Goal: Task Accomplishment & Management: Manage account settings

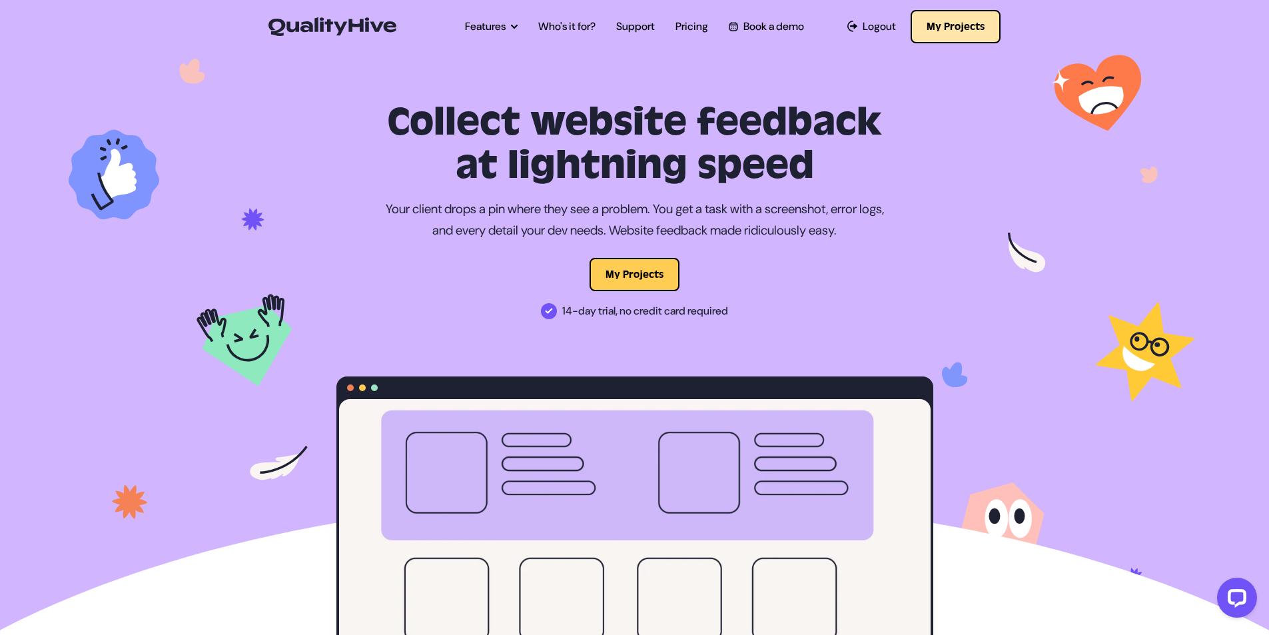
click at [943, 23] on button "My Projects" at bounding box center [955, 26] width 90 height 33
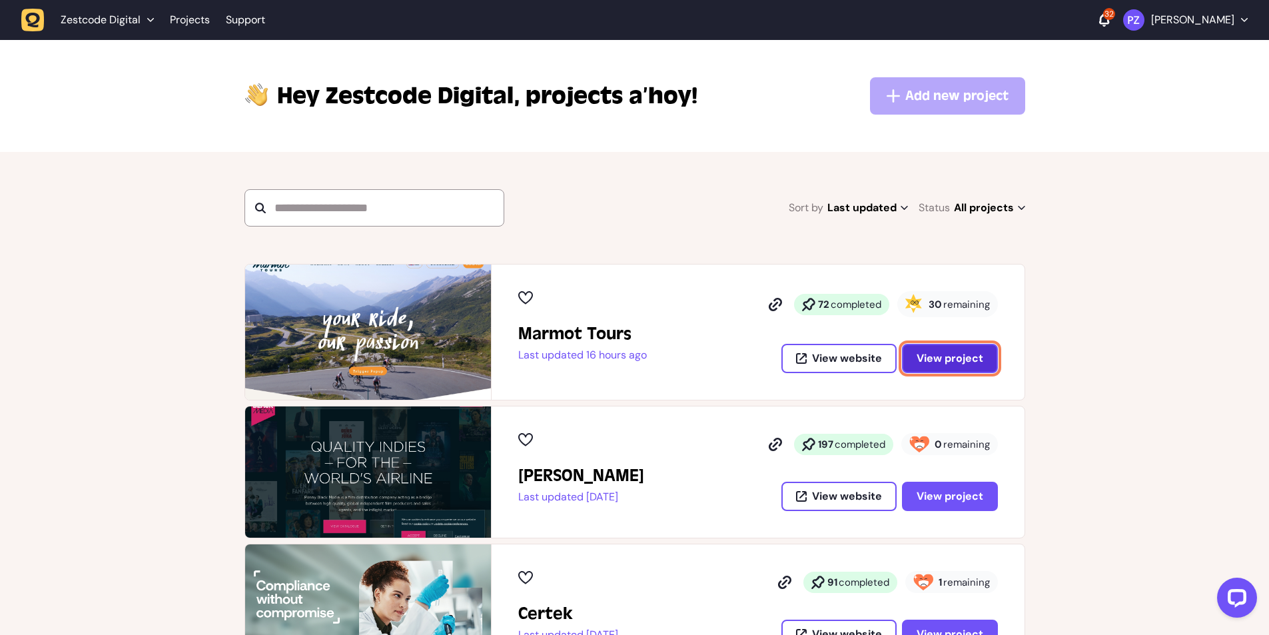
click at [956, 367] on button "View project" at bounding box center [950, 358] width 96 height 29
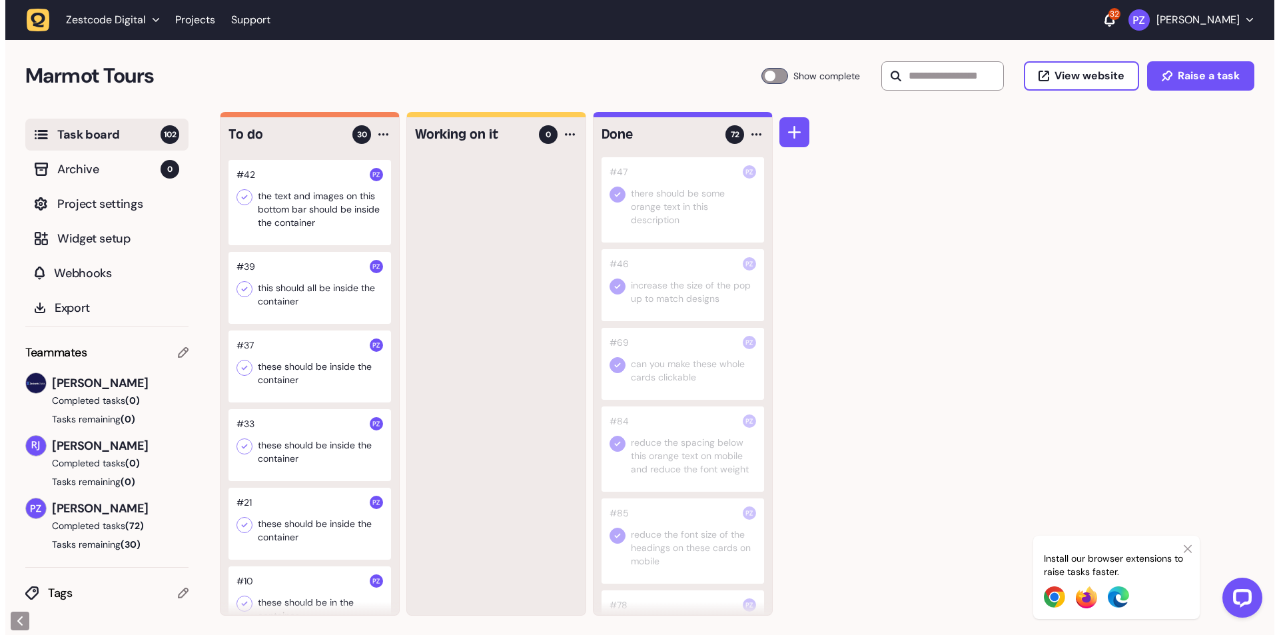
scroll to position [1931, 0]
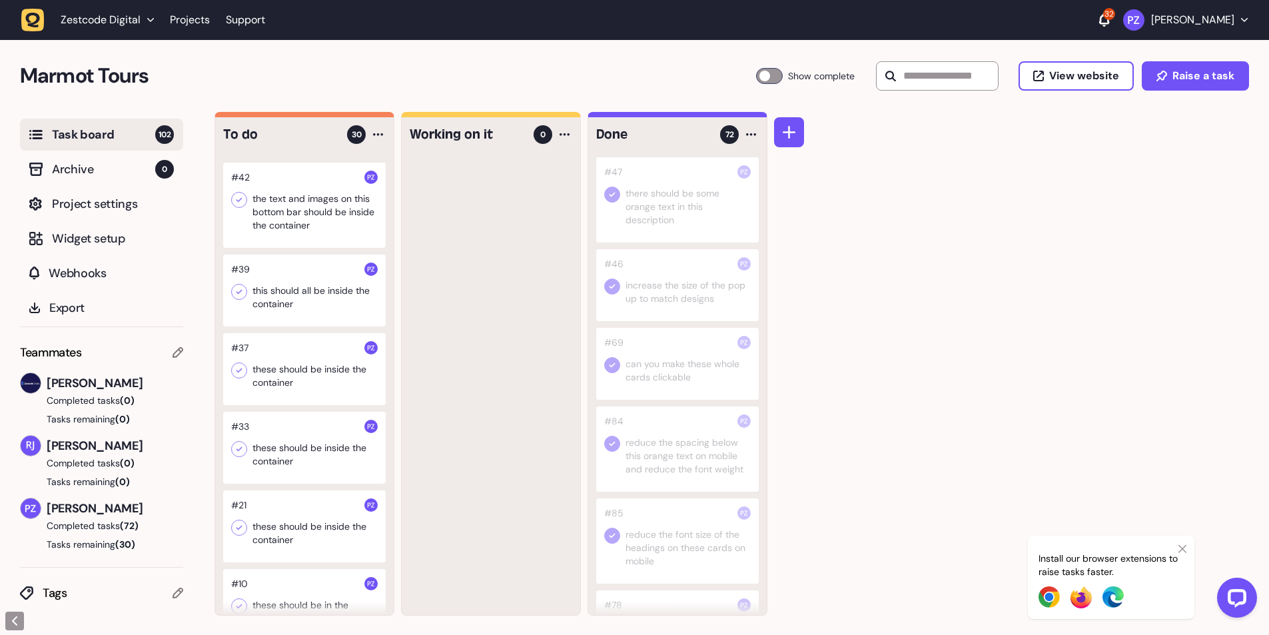
click at [298, 248] on div at bounding box center [304, 205] width 163 height 85
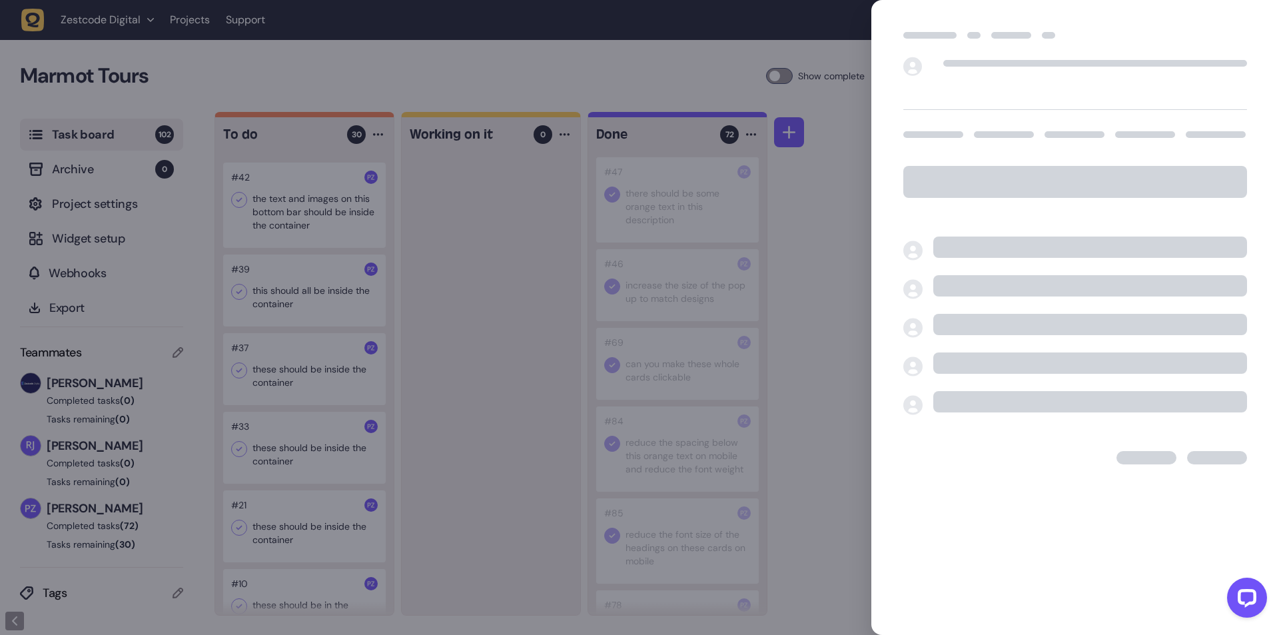
click at [598, 480] on div at bounding box center [639, 317] width 1279 height 635
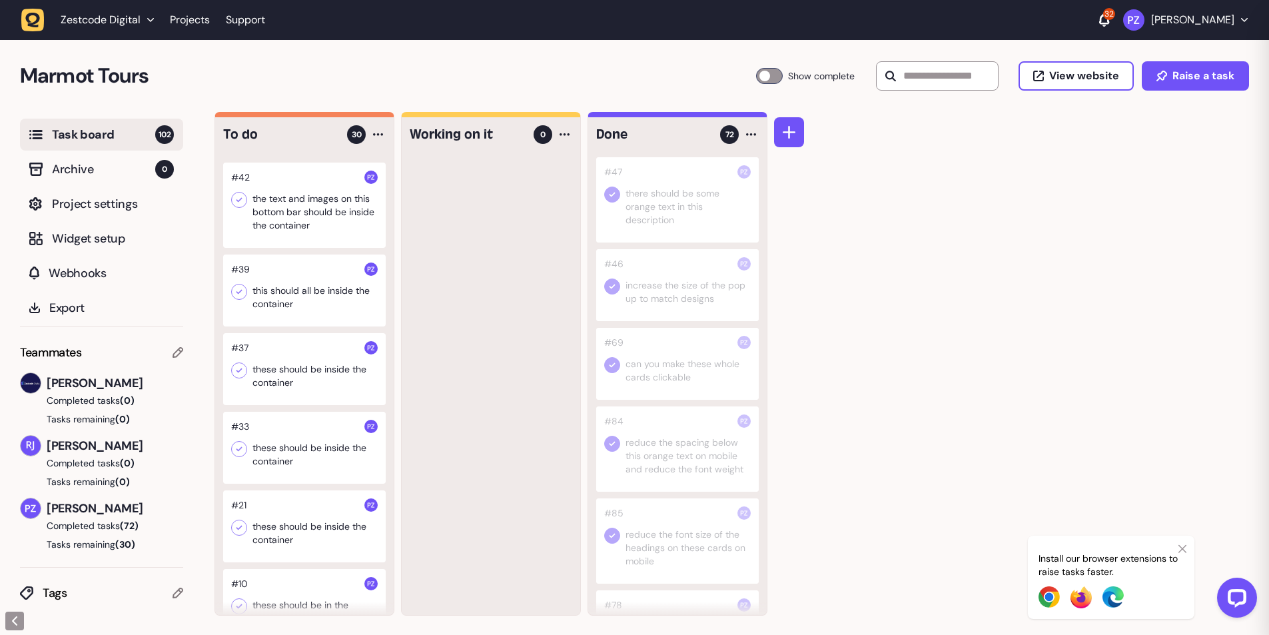
click at [338, 326] on div at bounding box center [304, 290] width 163 height 72
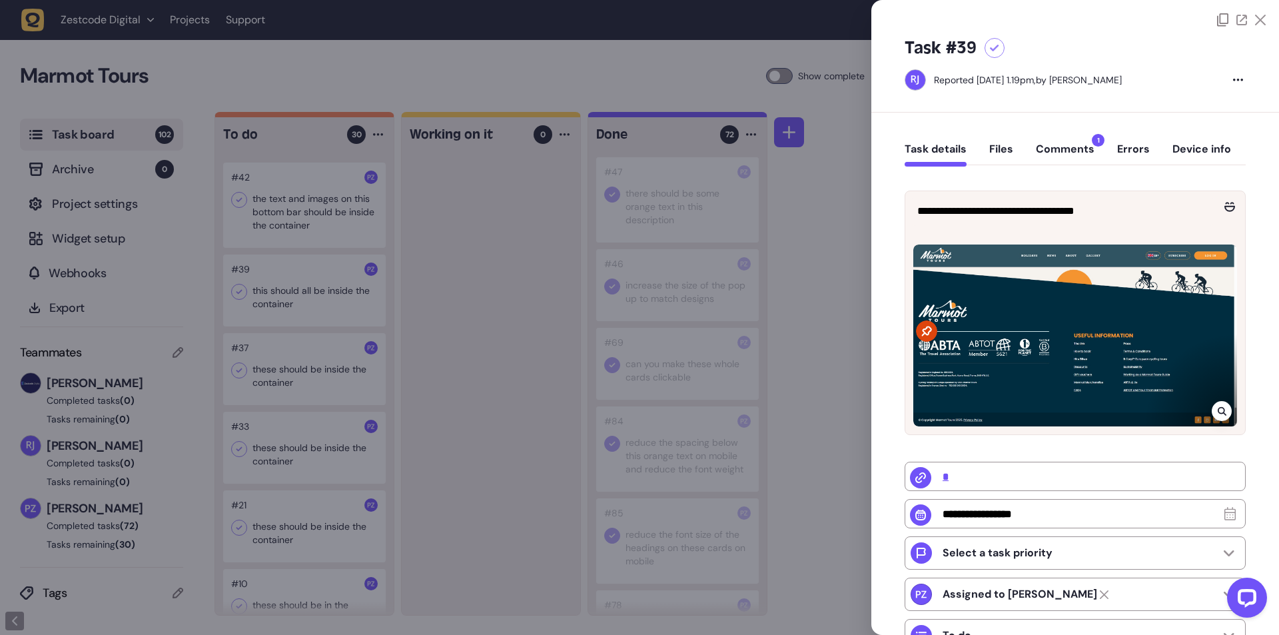
click at [1057, 157] on button "Comments 1" at bounding box center [1065, 155] width 59 height 24
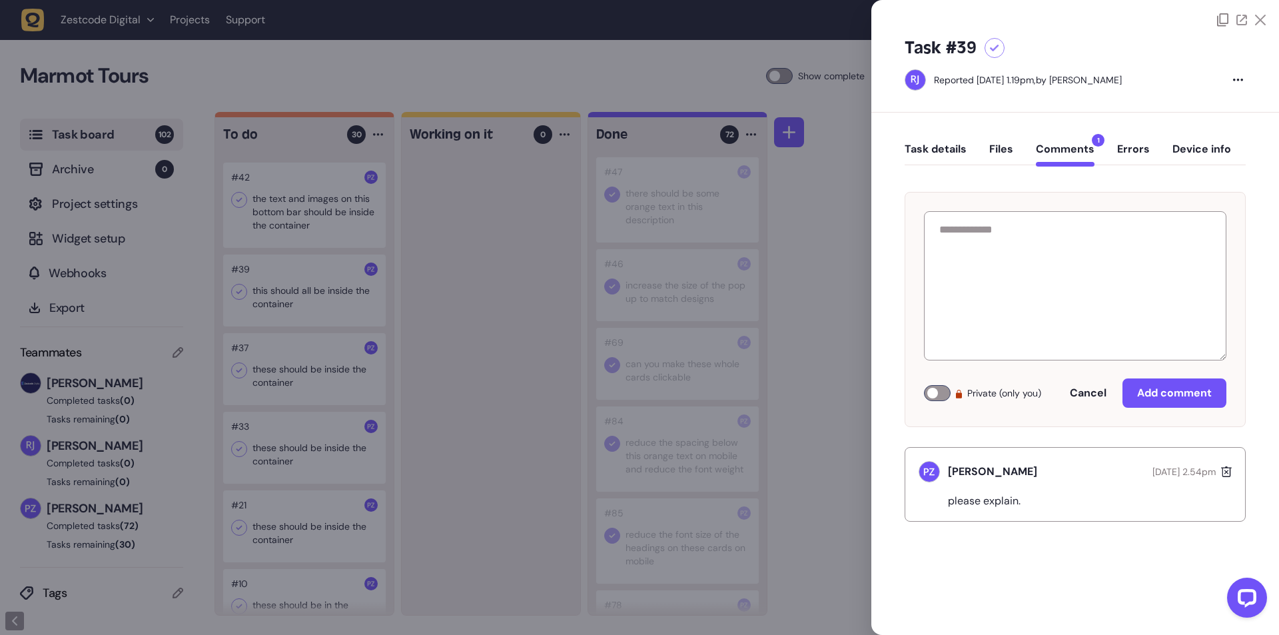
click at [1014, 532] on div "Task details Files Comments 1 Errors Device info Private (only you) Cancel Add …" at bounding box center [1075, 334] width 408 height 442
click at [1093, 393] on span "Cancel" at bounding box center [1088, 393] width 37 height 11
click at [1087, 394] on span "Cancel" at bounding box center [1088, 393] width 37 height 11
click at [1097, 525] on div "Task details Files Comments 1 Errors Device info Private (only you) Cancel Add …" at bounding box center [1075, 334] width 408 height 442
click at [1268, 23] on div at bounding box center [1075, 13] width 408 height 27
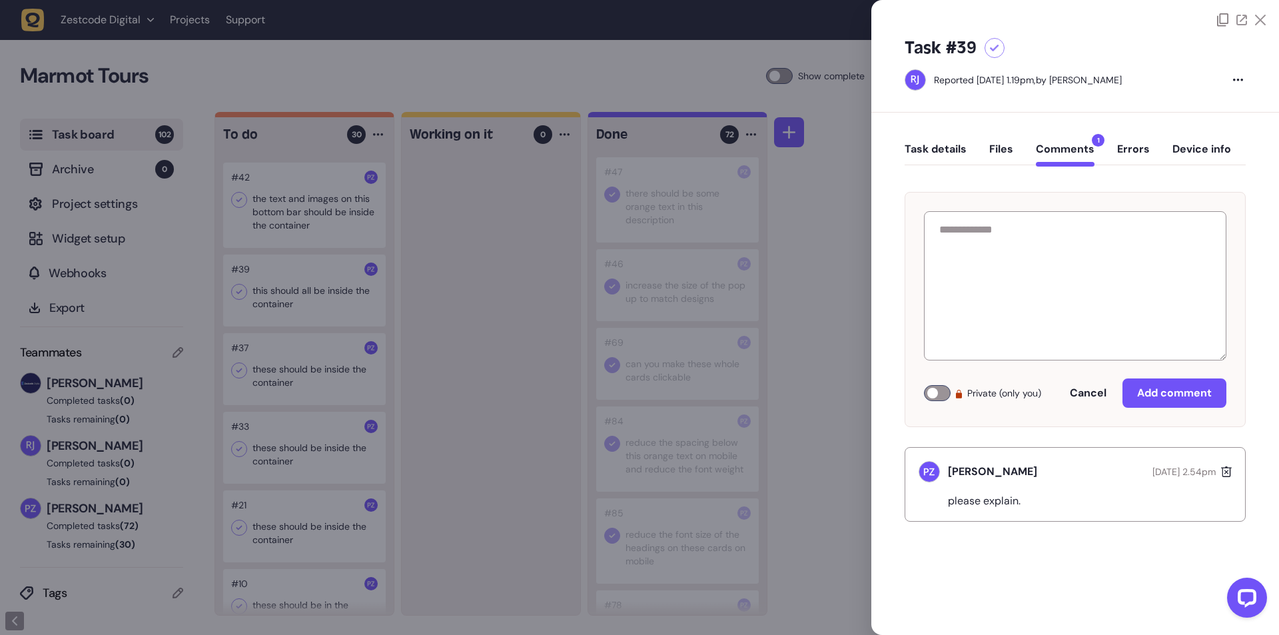
click at [1263, 22] on icon at bounding box center [1260, 20] width 11 height 11
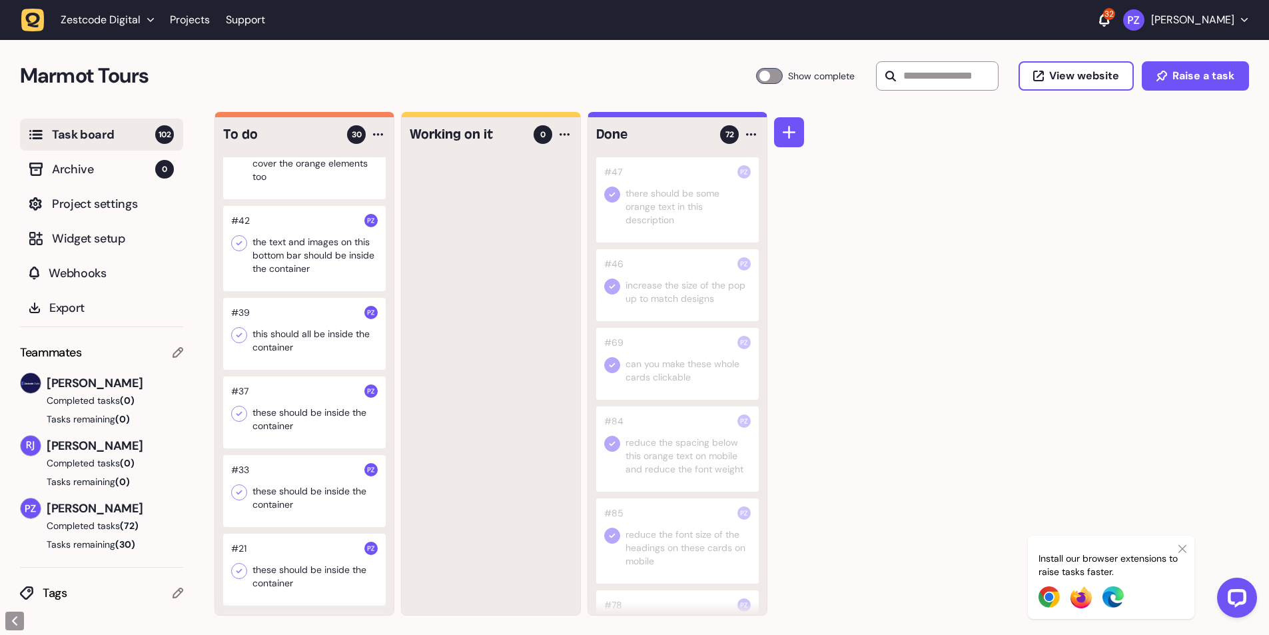
scroll to position [1865, 0]
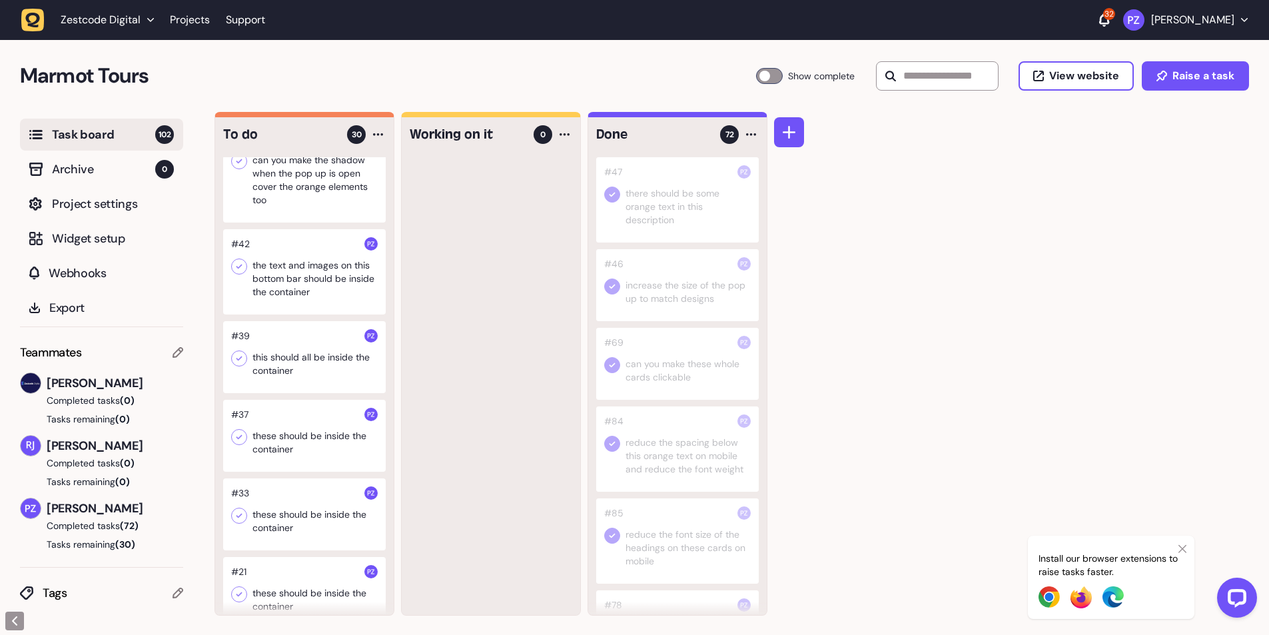
click at [325, 309] on div at bounding box center [304, 271] width 163 height 85
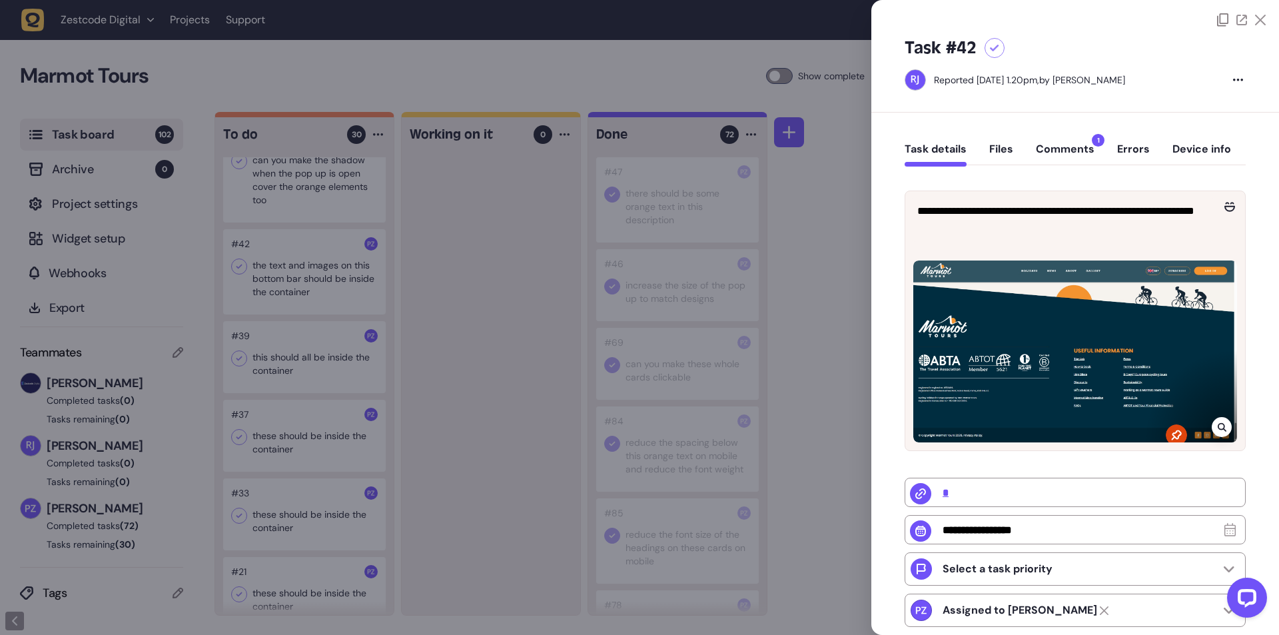
click at [1055, 145] on button "Comments 1" at bounding box center [1065, 155] width 59 height 24
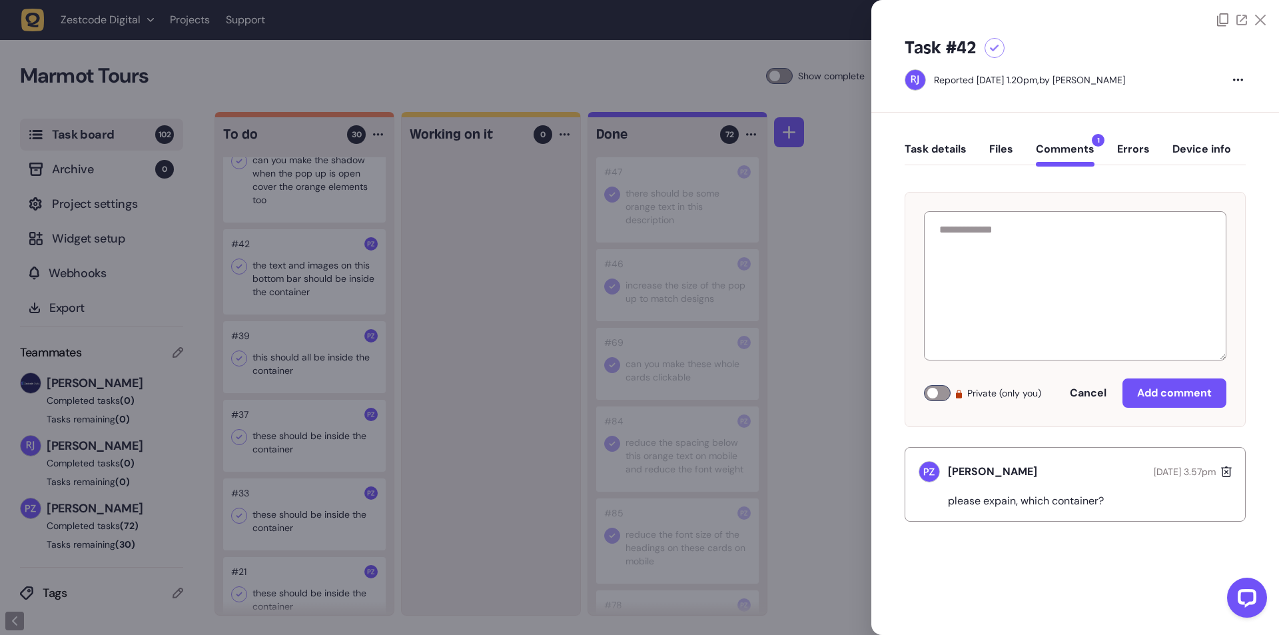
click at [920, 152] on button "Task details" at bounding box center [935, 155] width 62 height 24
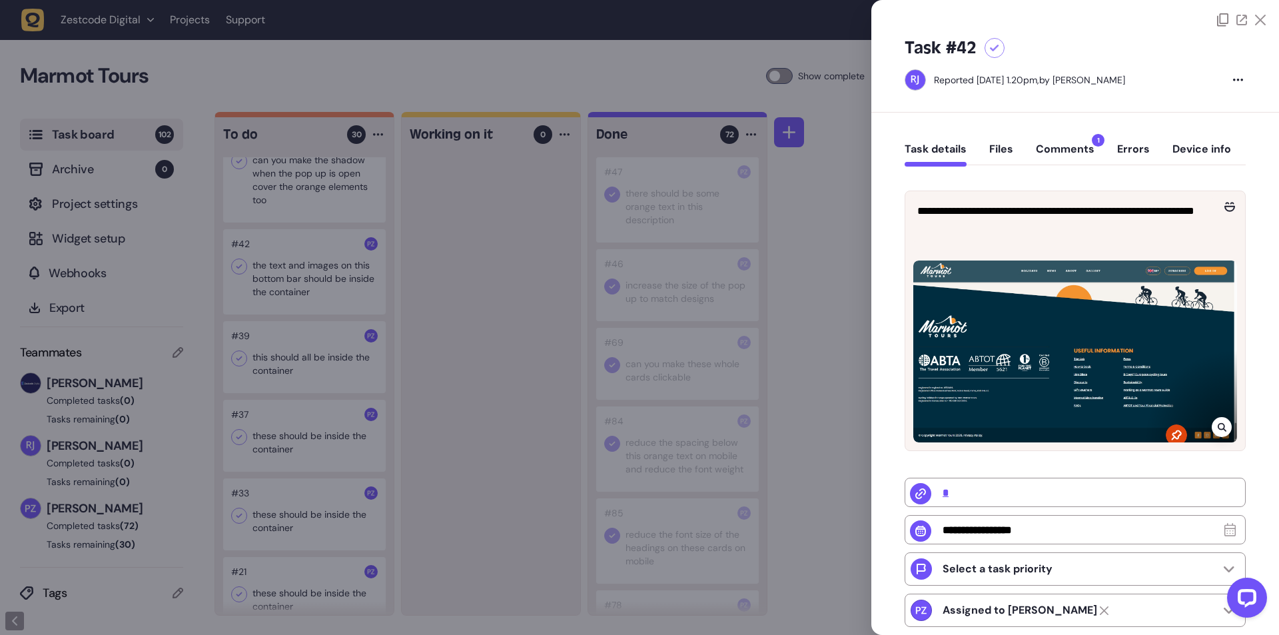
click at [468, 392] on div at bounding box center [639, 317] width 1279 height 635
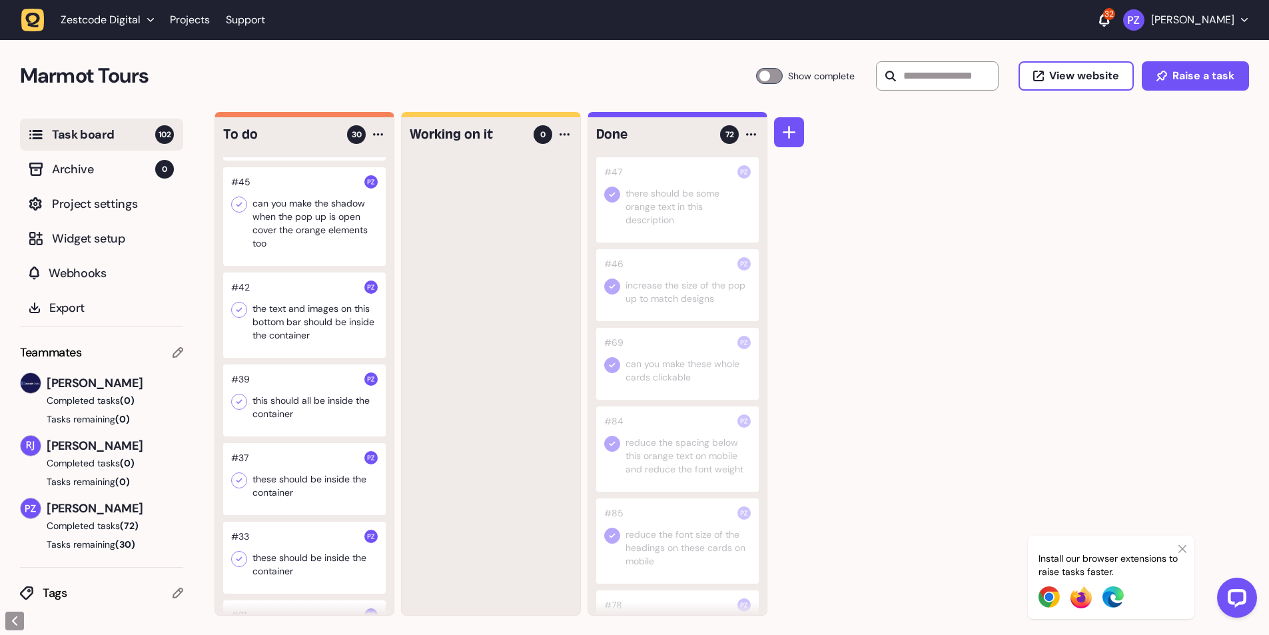
scroll to position [1798, 0]
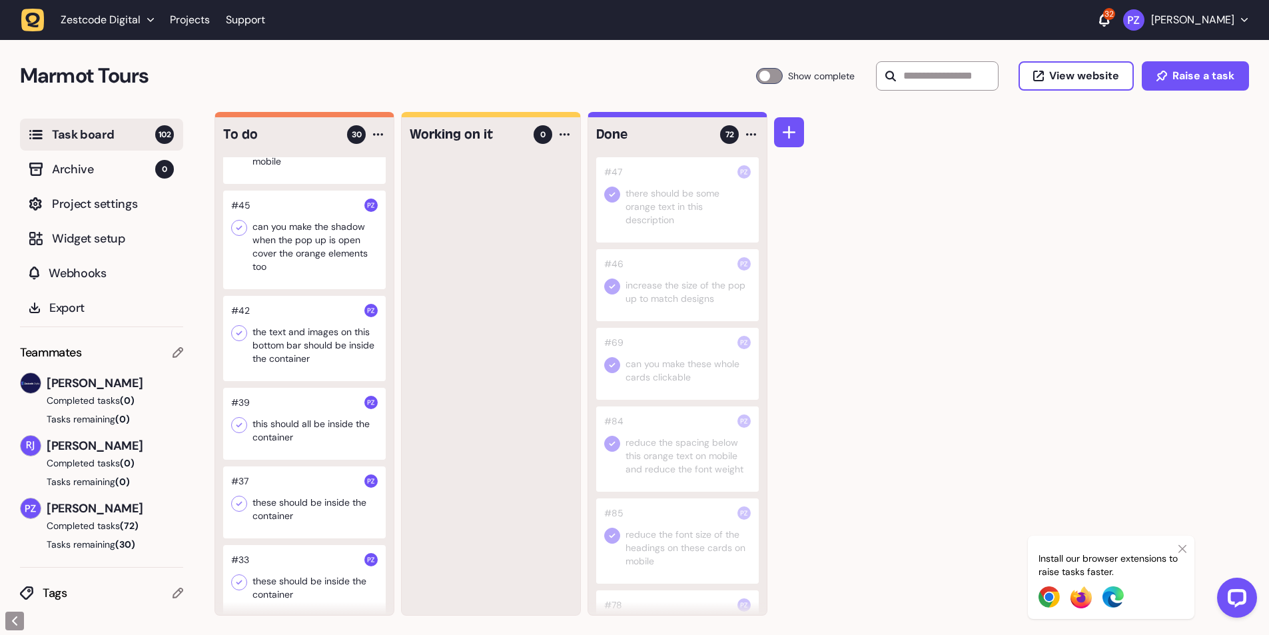
click at [316, 280] on div at bounding box center [304, 239] width 163 height 99
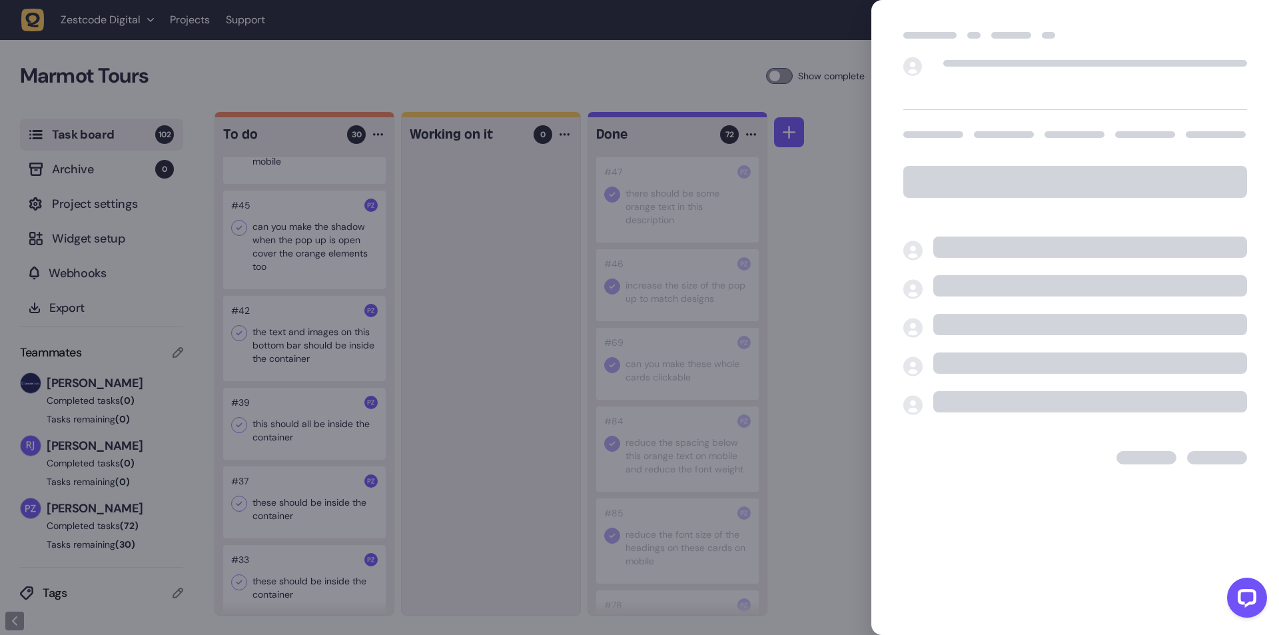
click at [456, 316] on div at bounding box center [639, 317] width 1279 height 635
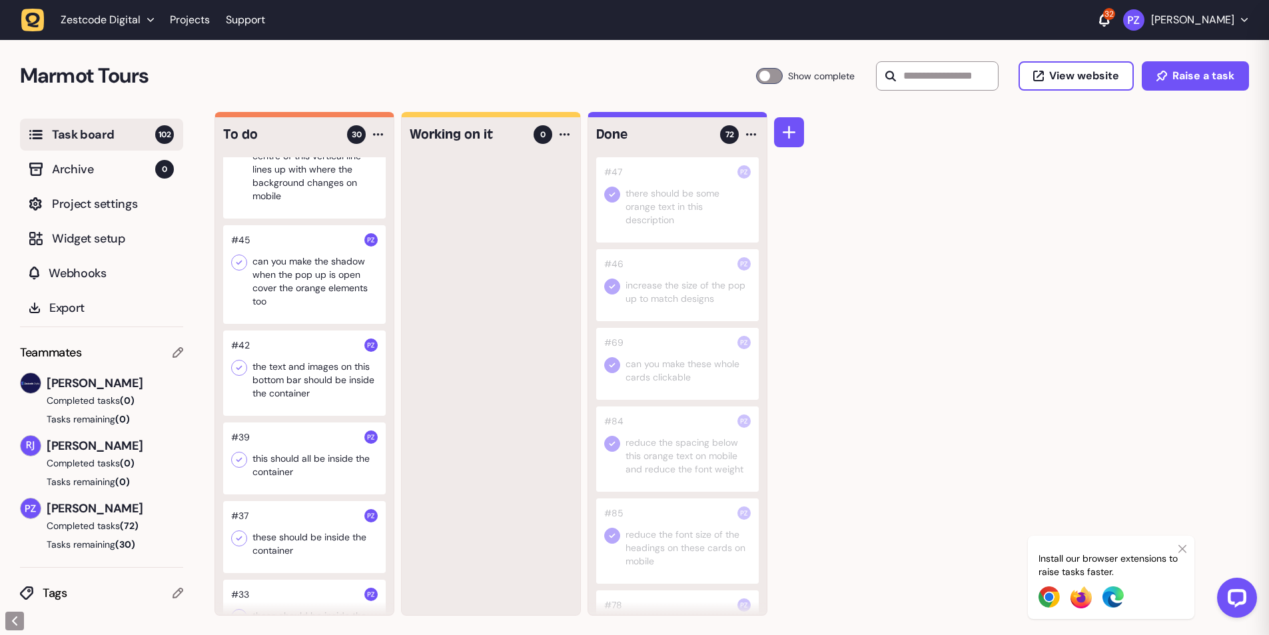
scroll to position [1665, 0]
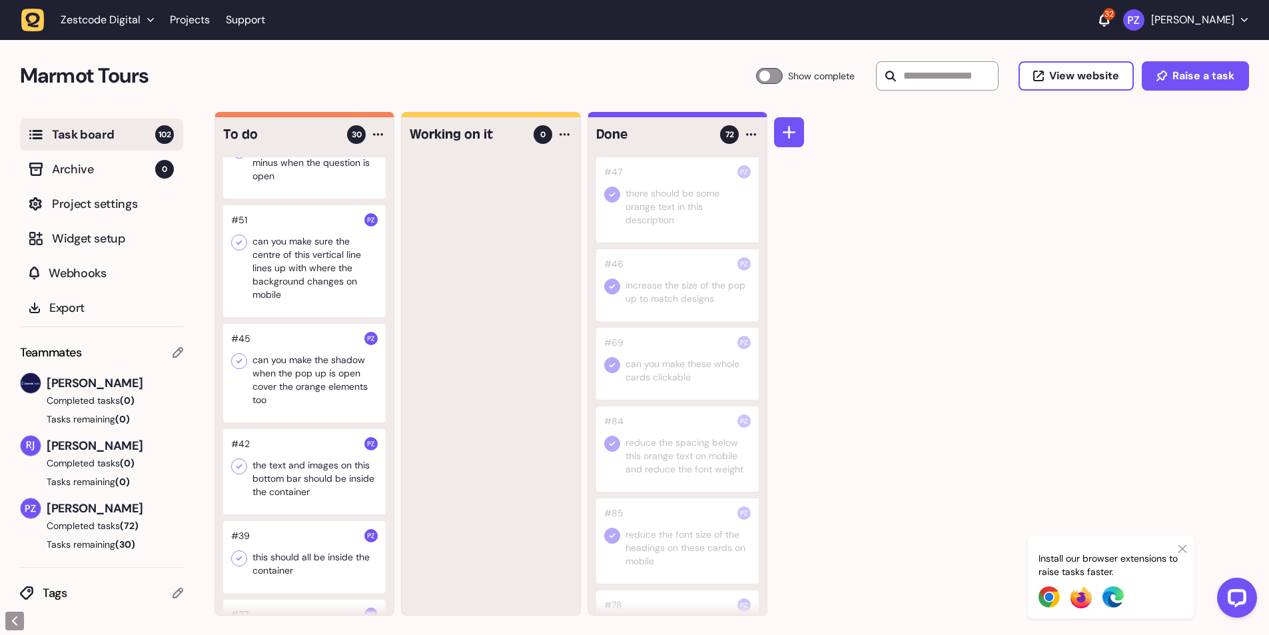
click at [308, 301] on div at bounding box center [304, 261] width 163 height 112
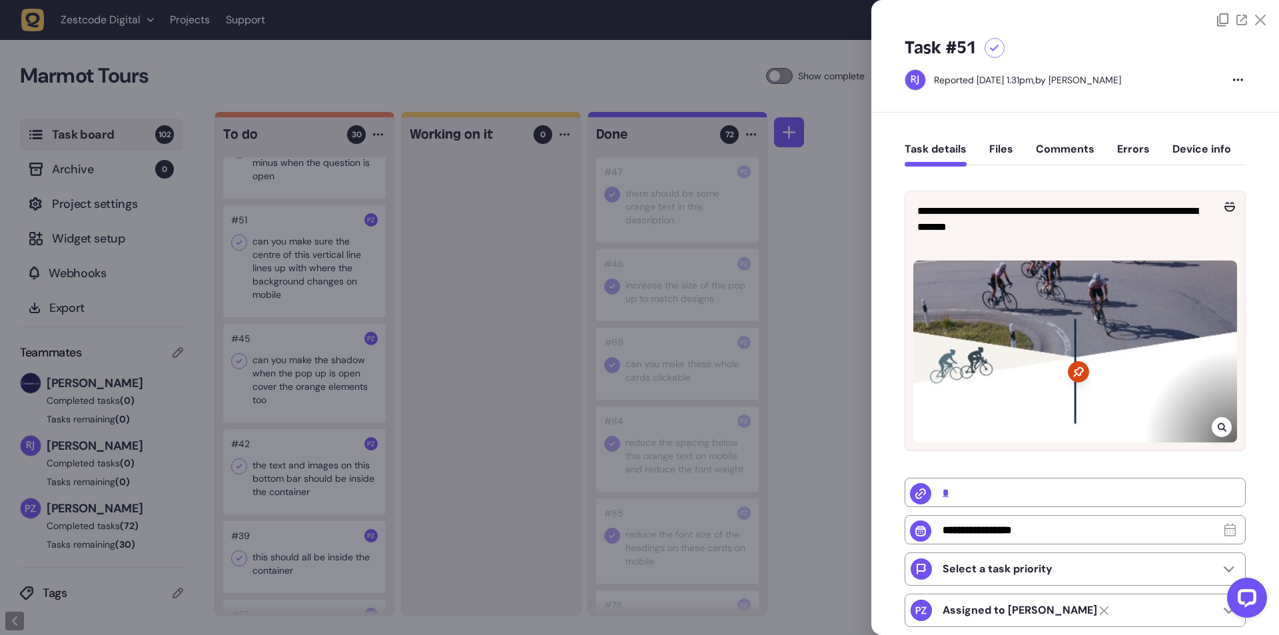
click at [414, 355] on div at bounding box center [639, 317] width 1279 height 635
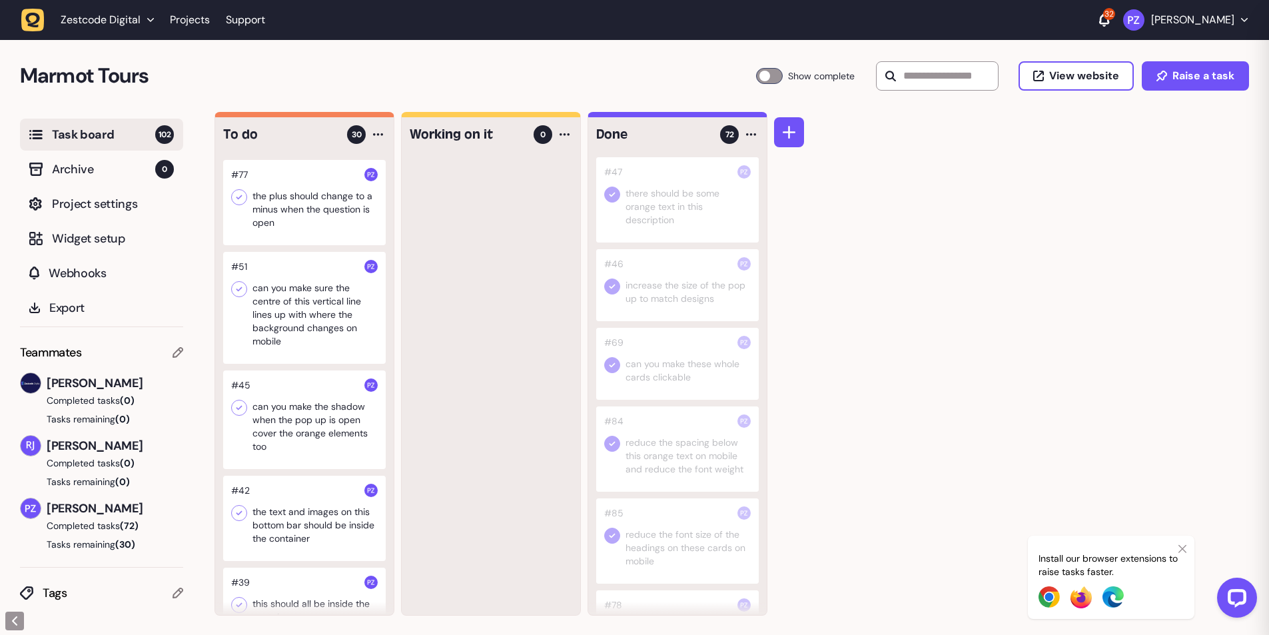
scroll to position [1598, 0]
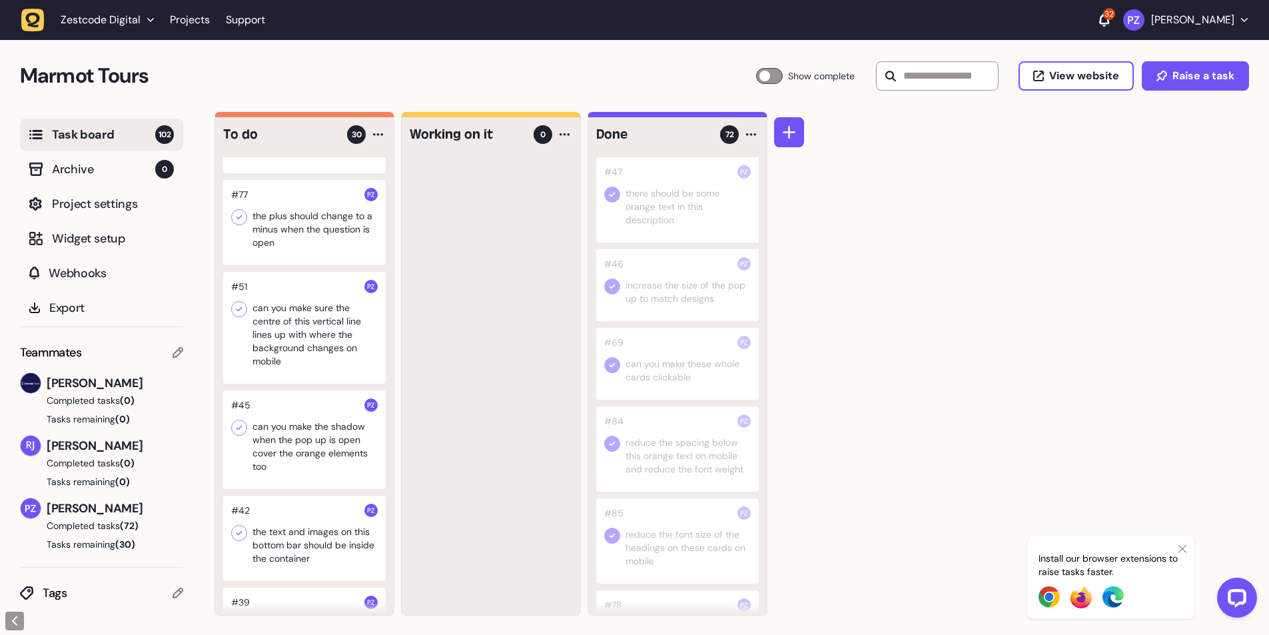
click at [301, 265] on div at bounding box center [304, 222] width 163 height 85
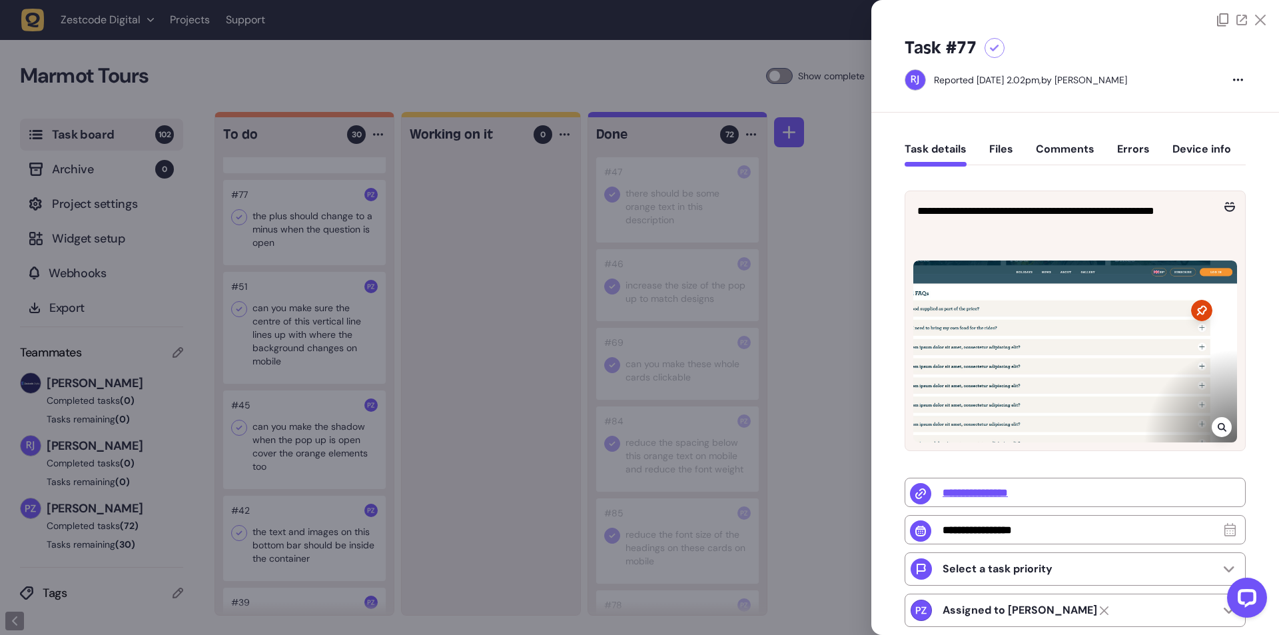
click at [413, 342] on div at bounding box center [639, 317] width 1279 height 635
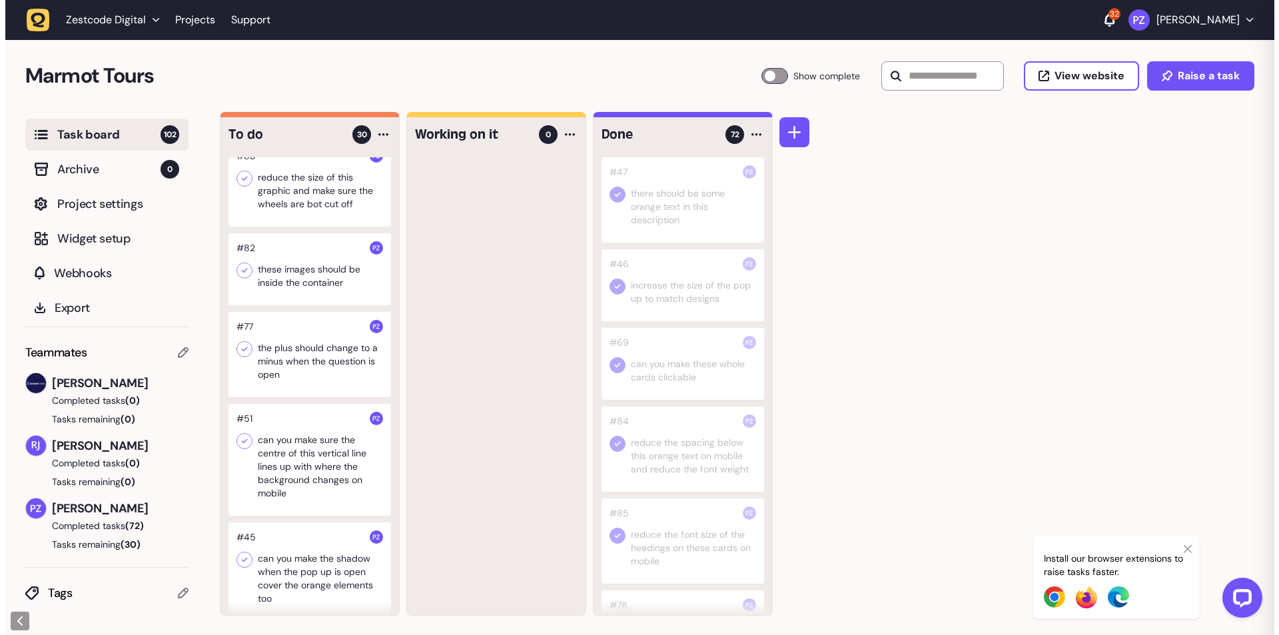
scroll to position [1465, 0]
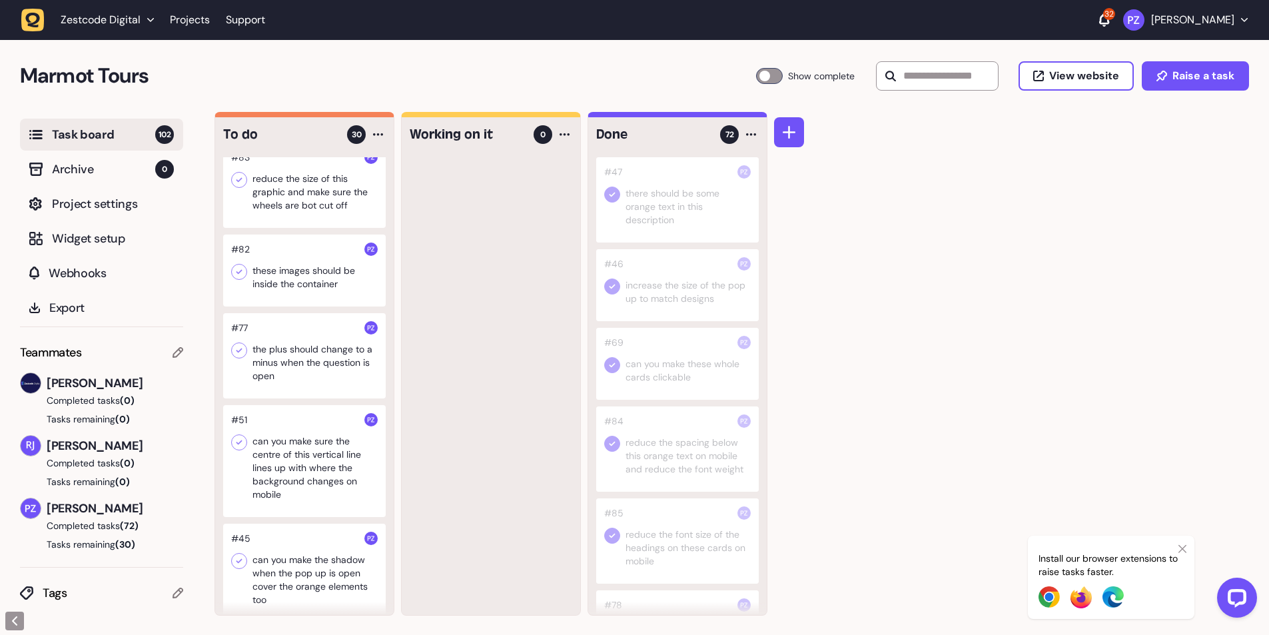
click at [299, 300] on div at bounding box center [304, 270] width 163 height 72
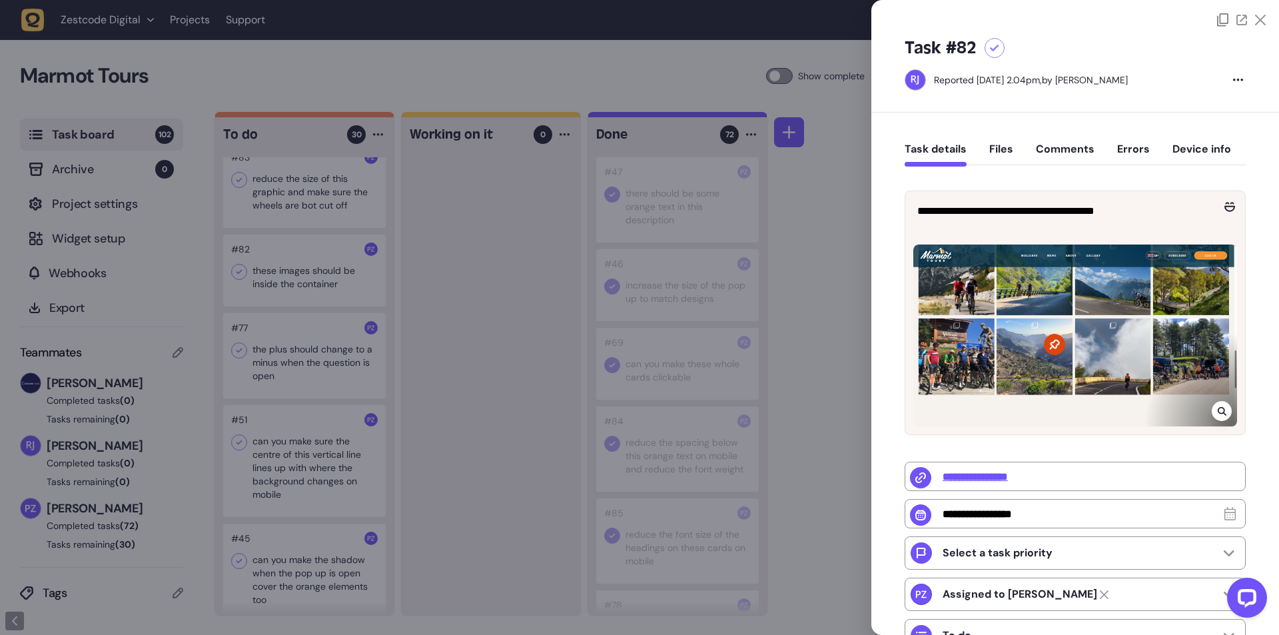
click at [436, 275] on div at bounding box center [639, 317] width 1279 height 635
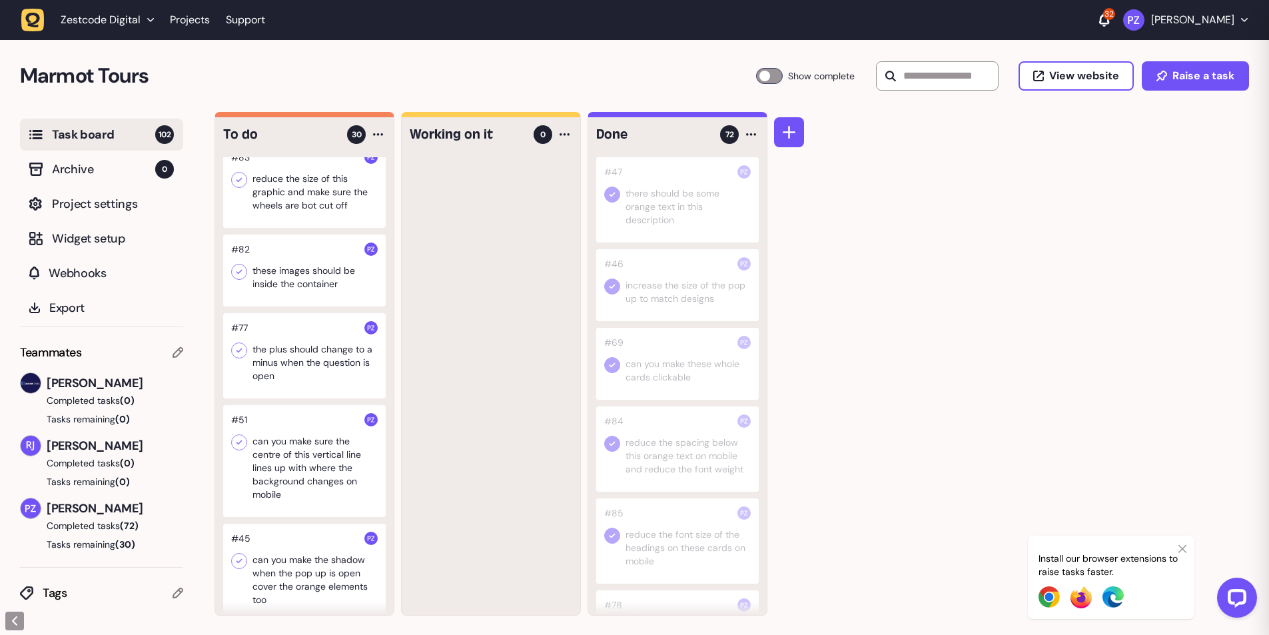
click at [276, 228] on div at bounding box center [304, 185] width 163 height 85
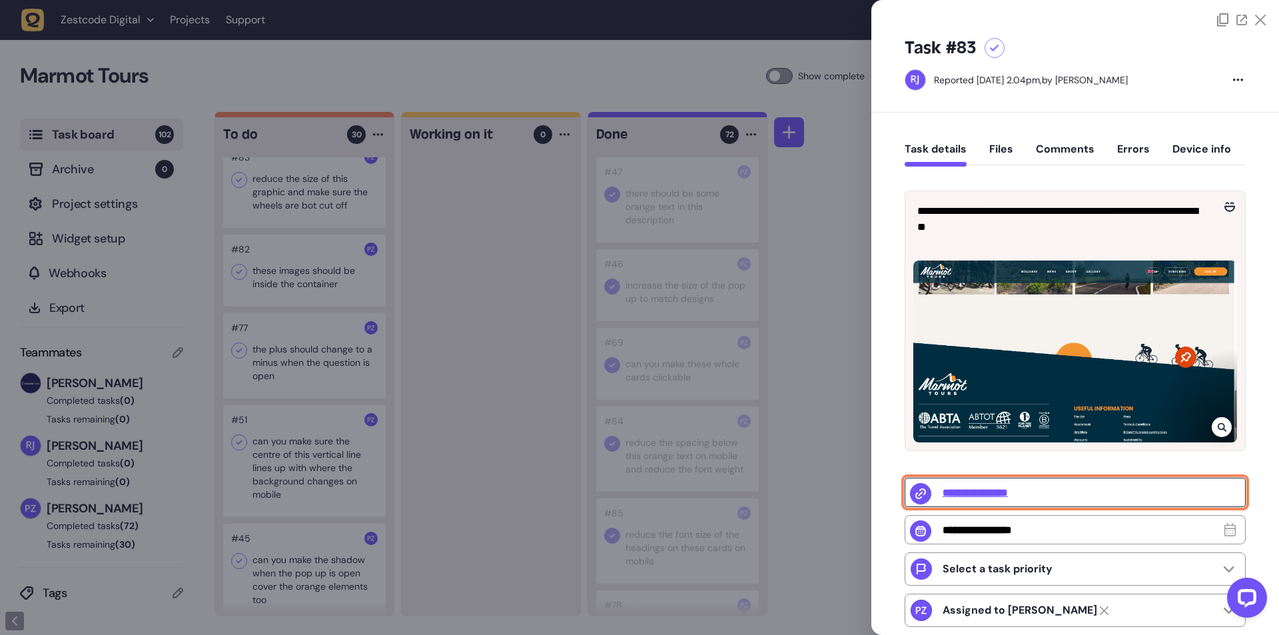
click at [1025, 489] on input "**********" at bounding box center [1074, 492] width 341 height 29
